Goal: Navigation & Orientation: Find specific page/section

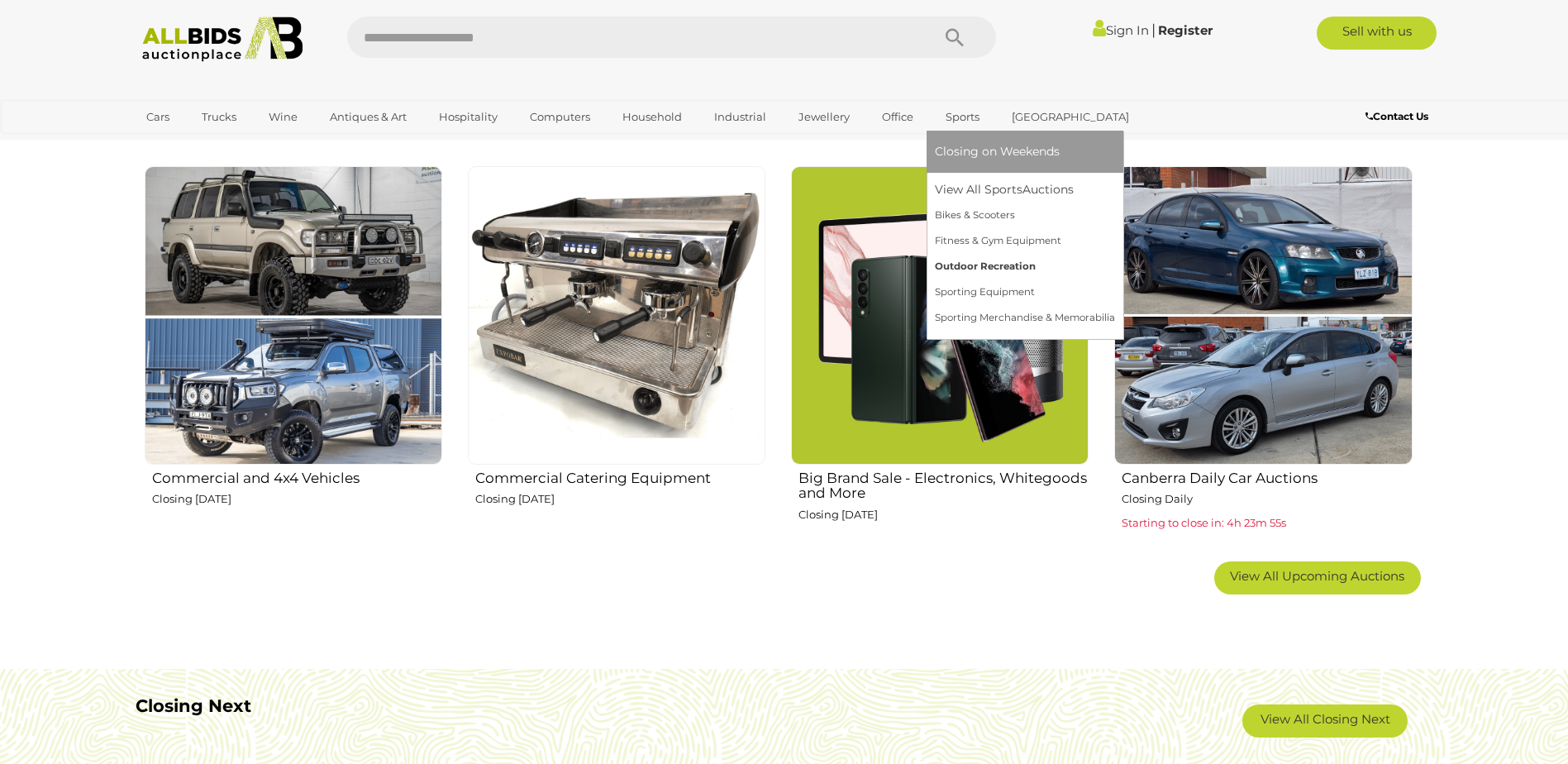
scroll to position [992, 0]
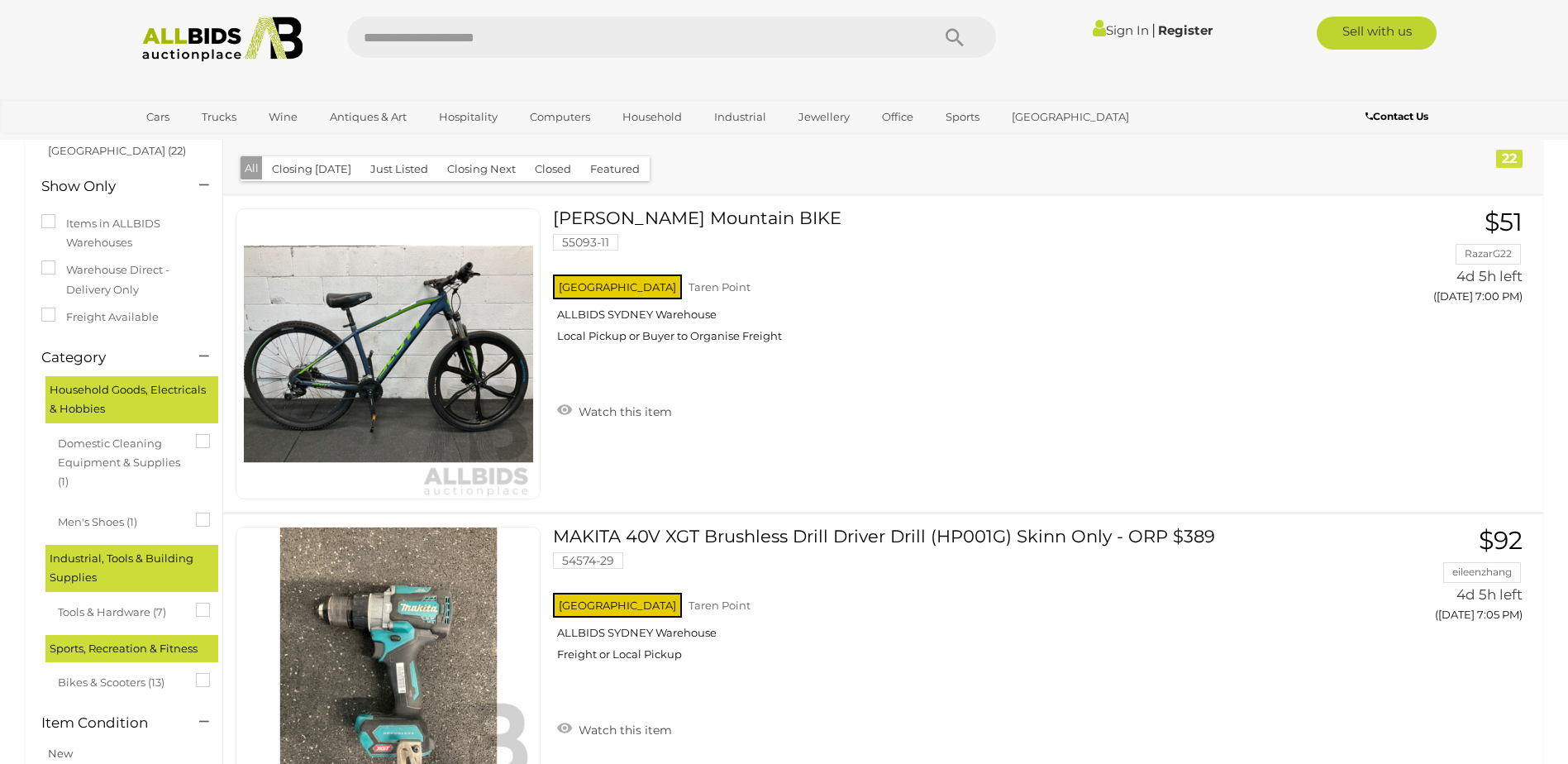
scroll to position [159, 0]
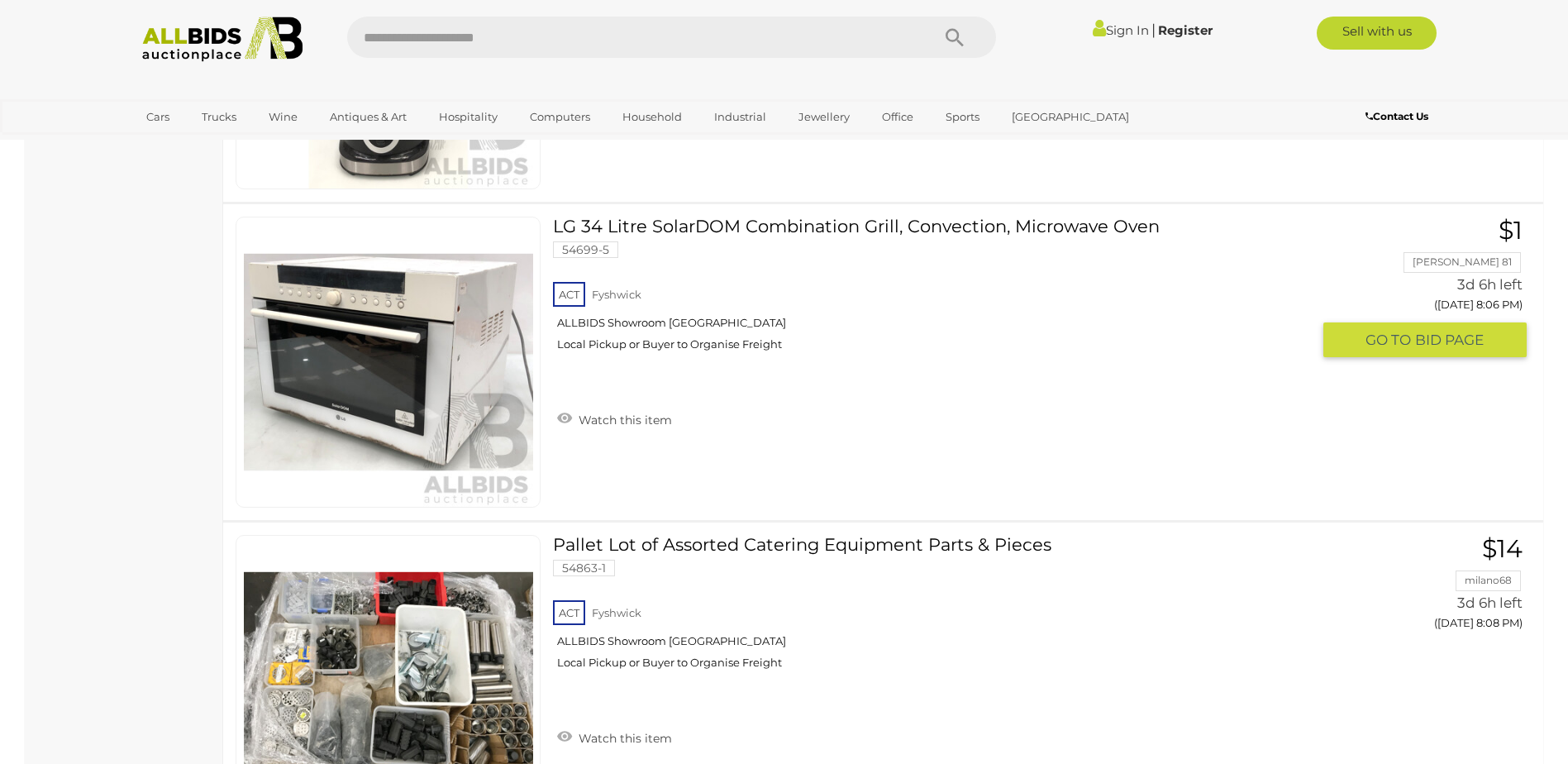
scroll to position [11654, 0]
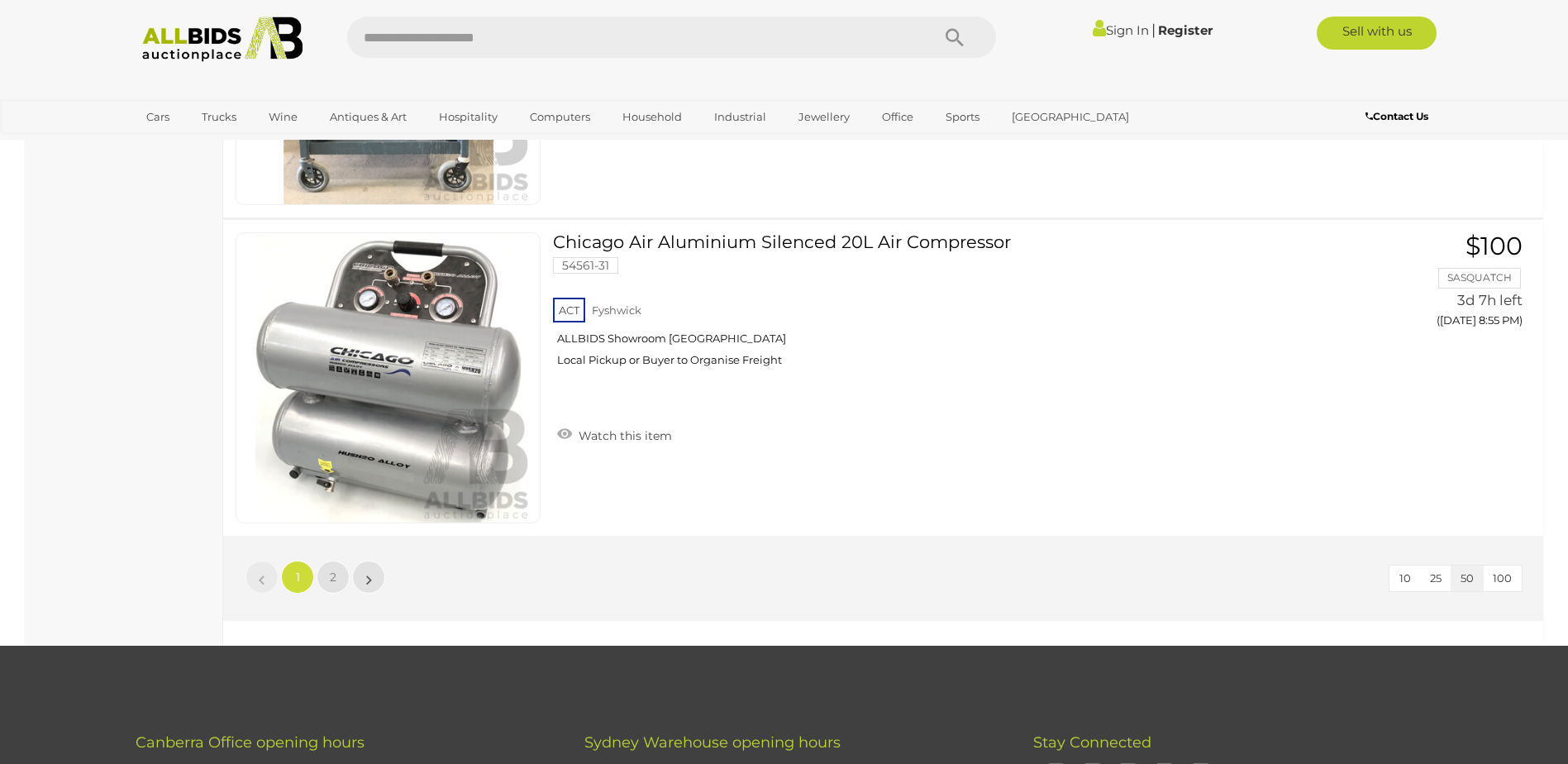
scroll to position [15621, 0]
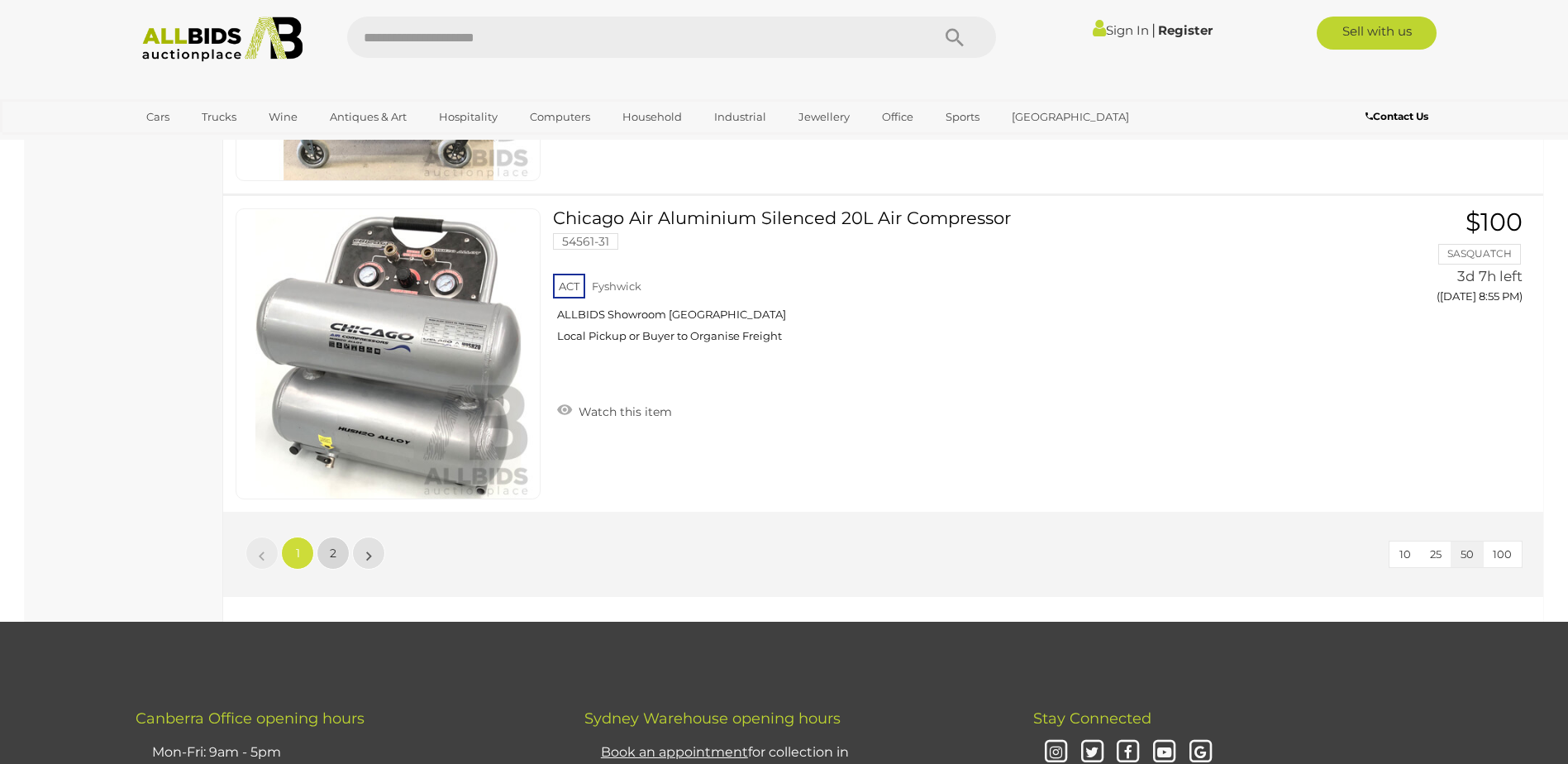
click at [338, 552] on link "2" at bounding box center [333, 553] width 33 height 33
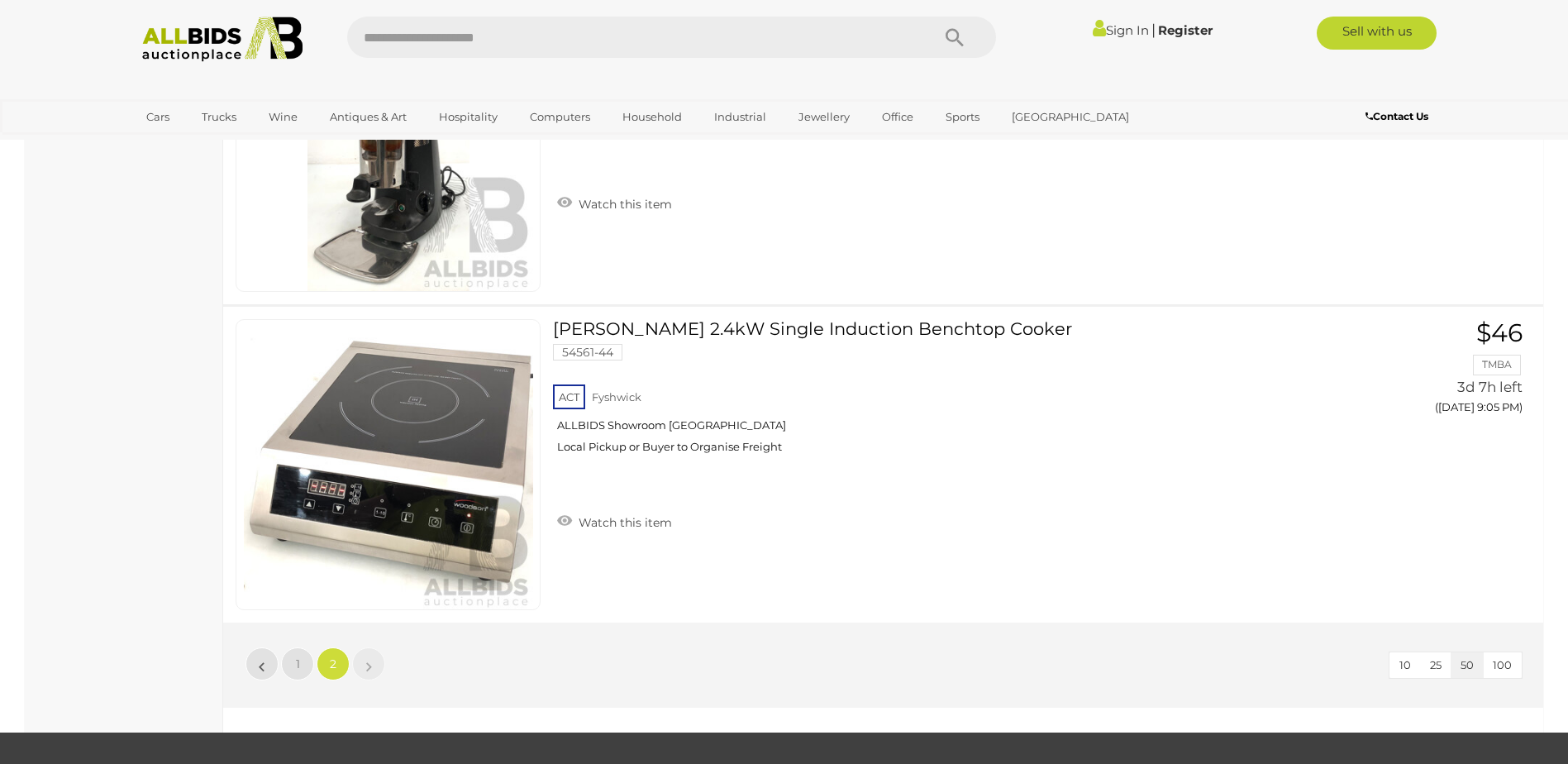
scroll to position [2123, 0]
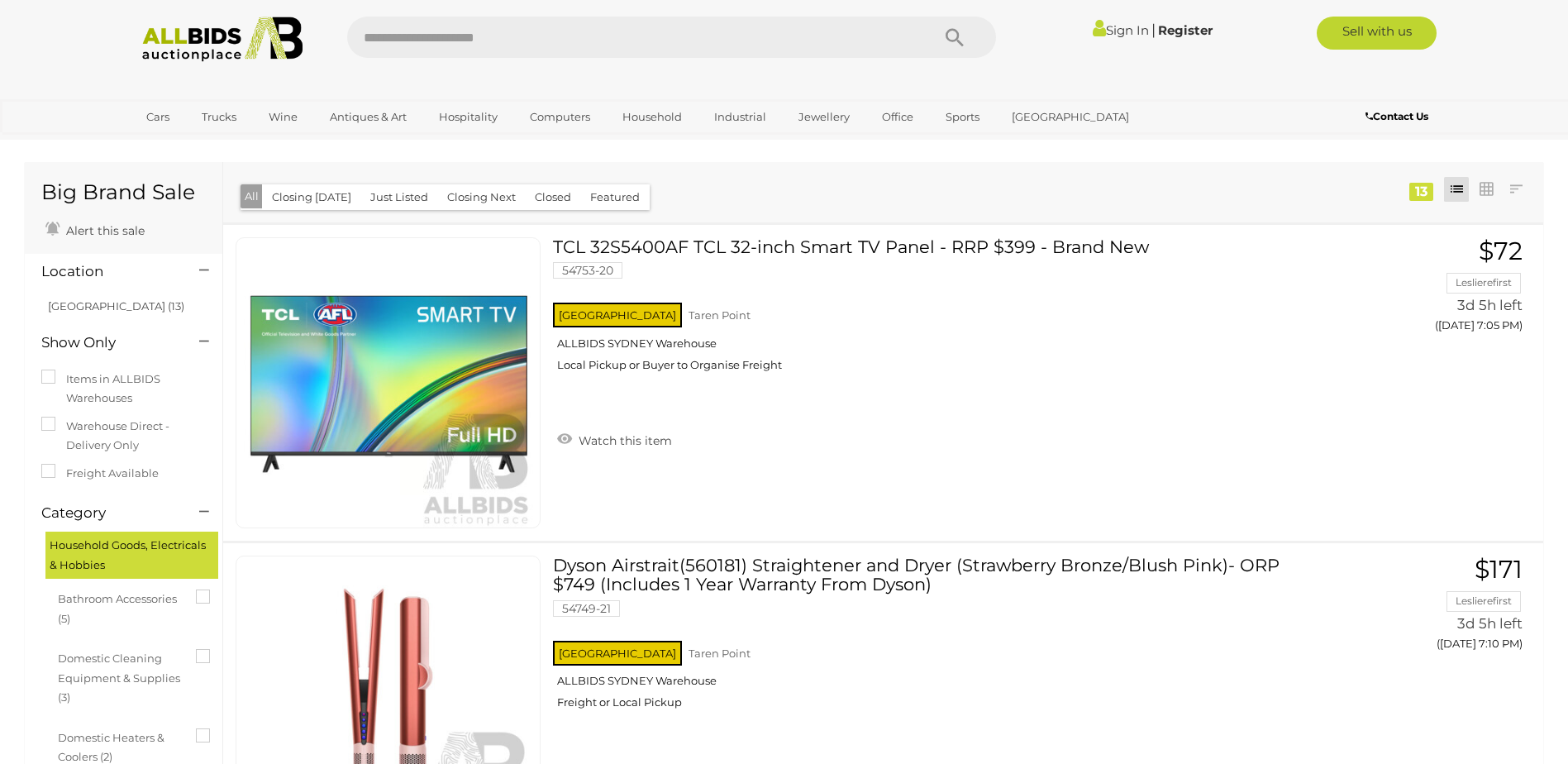
drag, startPoint x: 892, startPoint y: 200, endPoint x: 888, endPoint y: 210, distance: 10.8
click at [892, 200] on div "Closing First Closing Last Lowest Bid Highest Bid Item Name A-Z Item Name Z-A A…" at bounding box center [884, 192] width 1321 height 61
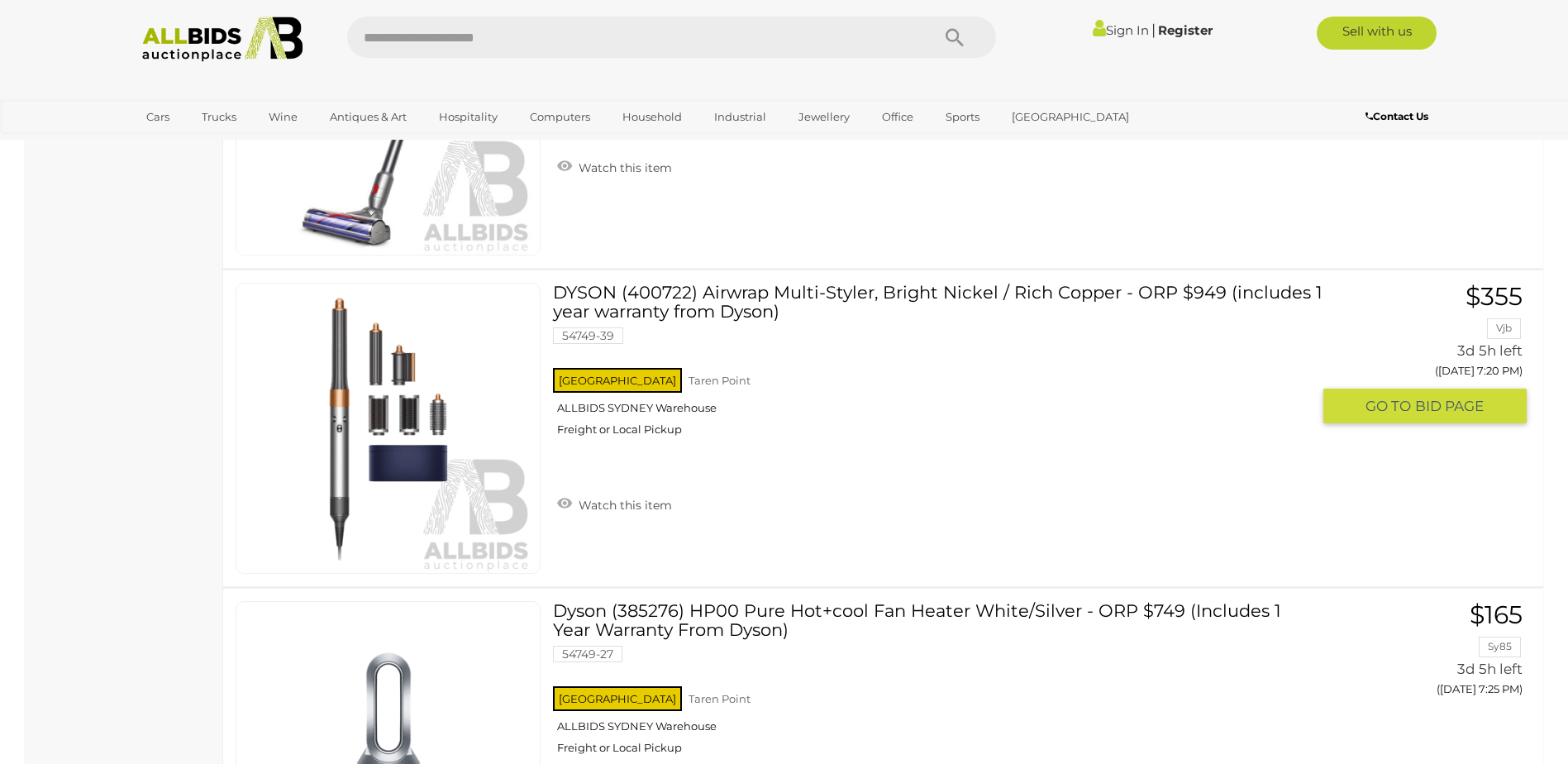
scroll to position [1075, 0]
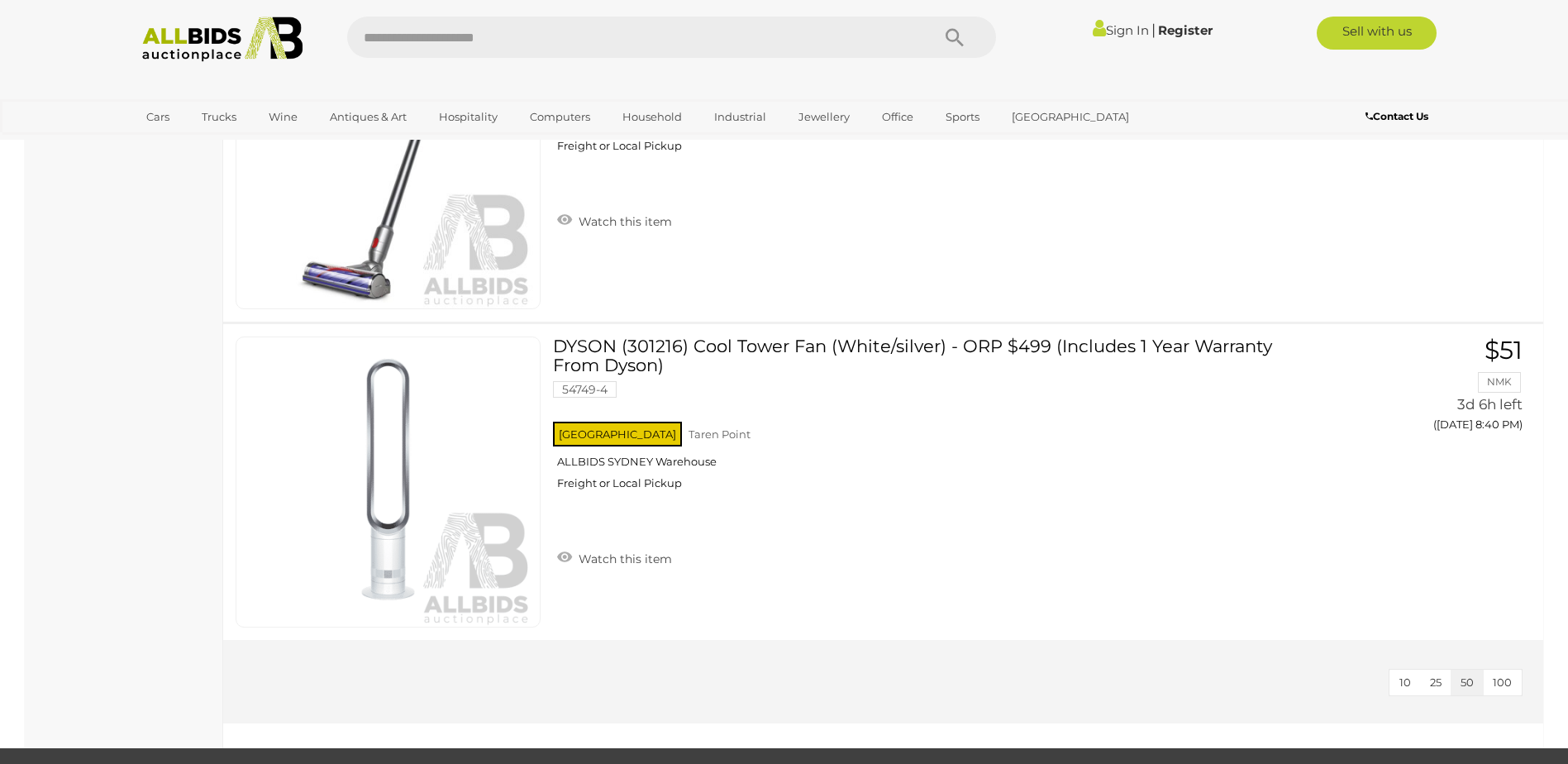
scroll to position [4050, 0]
